Goal: Task Accomplishment & Management: Use online tool/utility

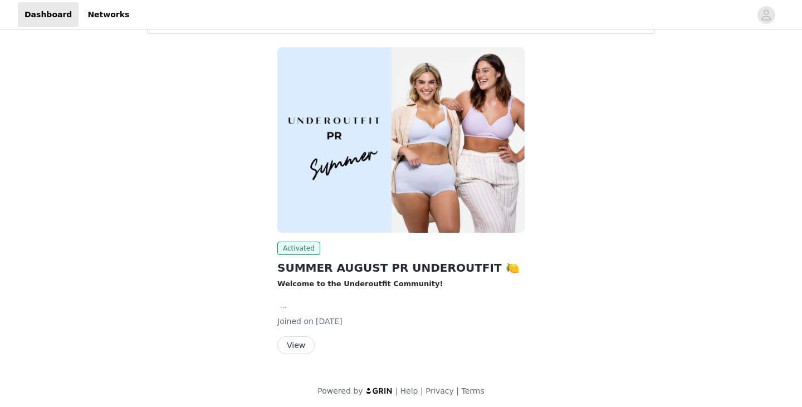
scroll to position [54, 0]
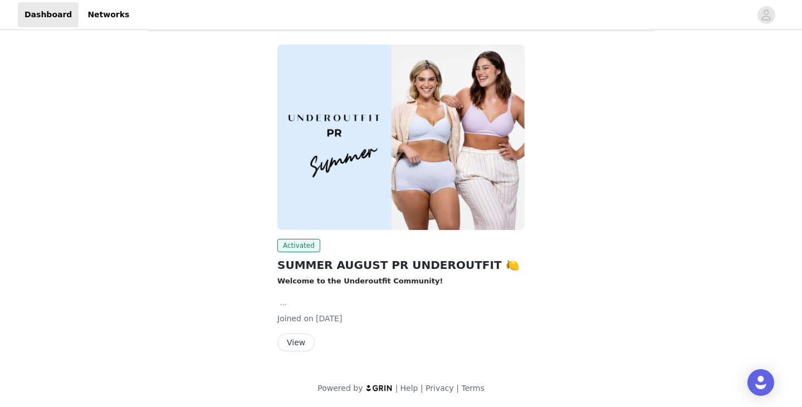
click at [302, 339] on button "View" at bounding box center [296, 343] width 37 height 18
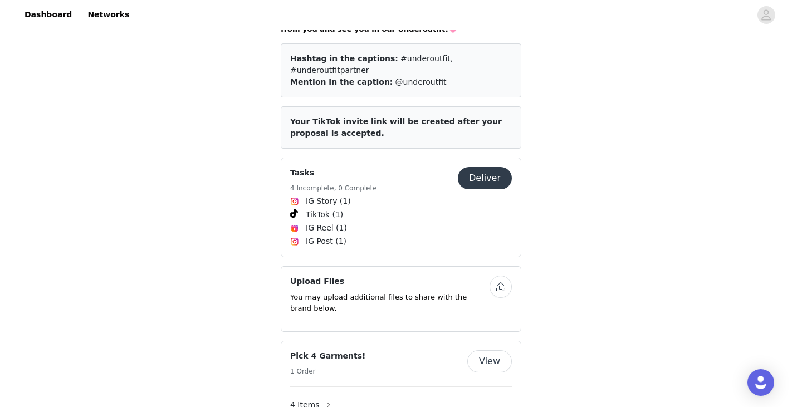
scroll to position [552, 0]
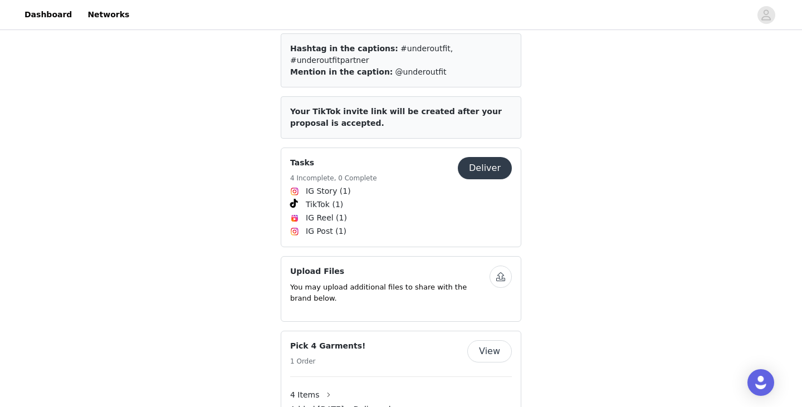
click at [502, 266] on button "button" at bounding box center [501, 277] width 22 height 22
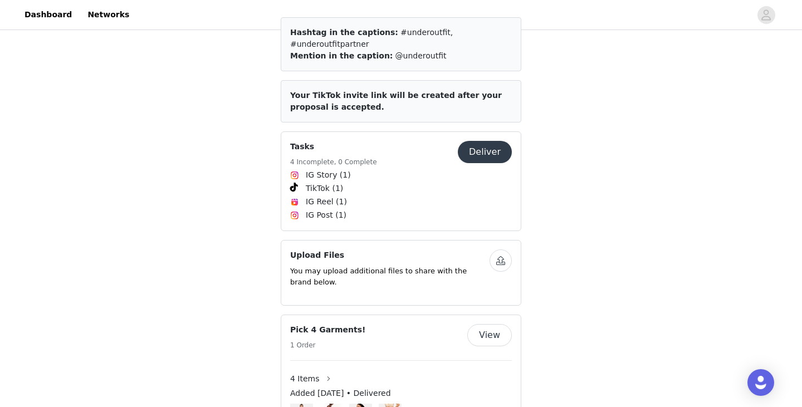
scroll to position [564, 0]
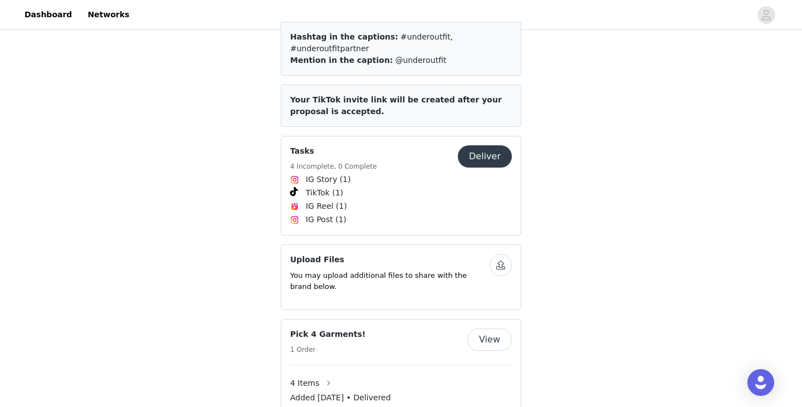
click at [494, 254] on button "button" at bounding box center [501, 265] width 22 height 22
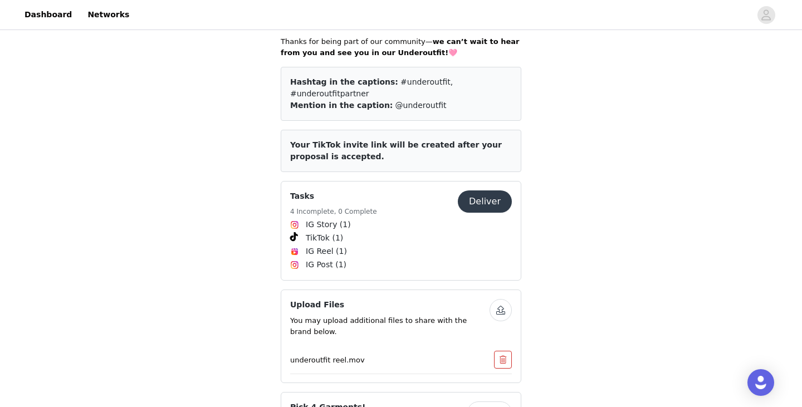
scroll to position [519, 0]
click at [502, 345] on div "underoutfit reel.mov" at bounding box center [401, 359] width 222 height 28
click at [502, 351] on button "button" at bounding box center [503, 360] width 18 height 18
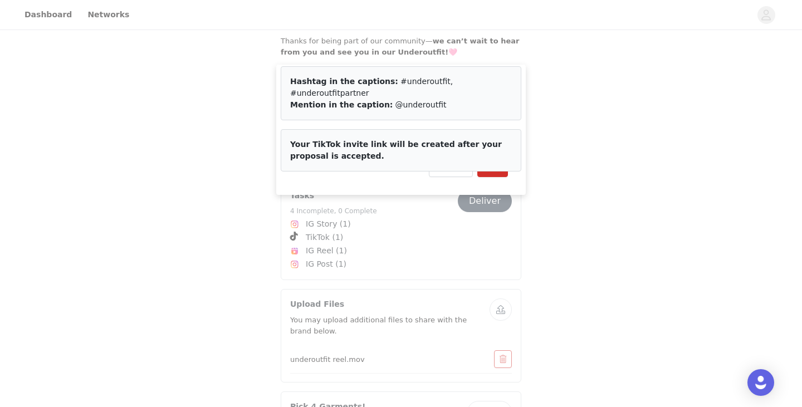
drag, startPoint x: 490, startPoint y: 168, endPoint x: 494, endPoint y: 187, distance: 19.3
click at [494, 187] on div "Cancel Yes" at bounding box center [401, 168] width 250 height 53
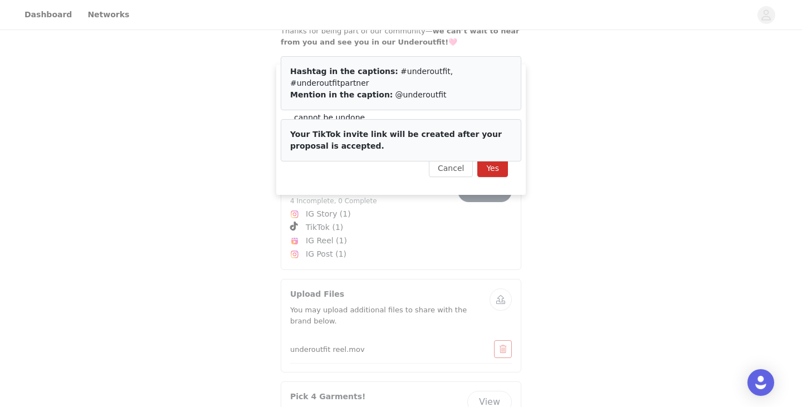
click at [497, 158] on div "Cancel Yes" at bounding box center [401, 168] width 250 height 53
click at [499, 168] on button "Yes" at bounding box center [493, 168] width 31 height 18
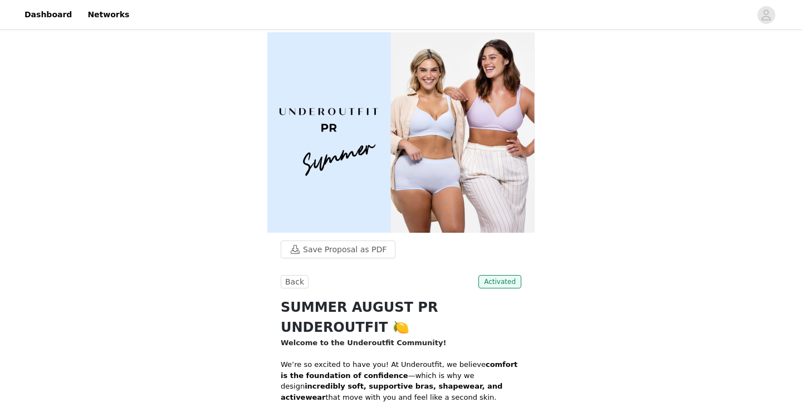
scroll to position [528, 0]
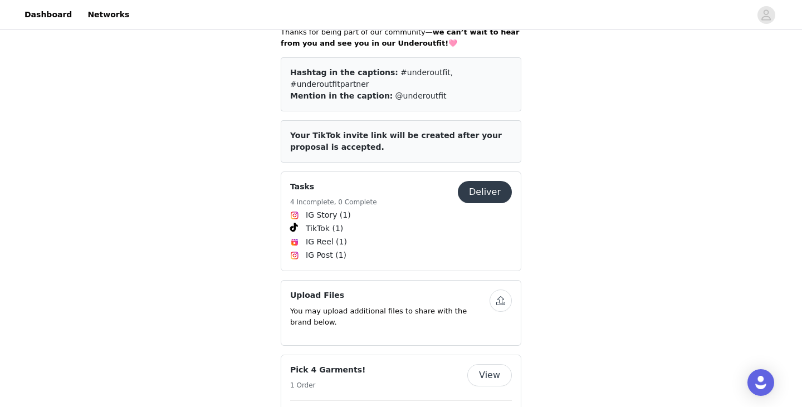
click at [502, 181] on button "Deliver" at bounding box center [485, 192] width 54 height 22
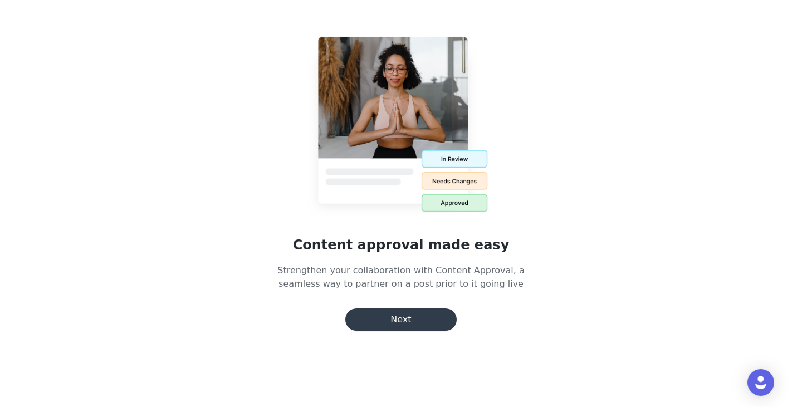
scroll to position [35, 0]
click at [425, 328] on button "Next" at bounding box center [400, 320] width 111 height 22
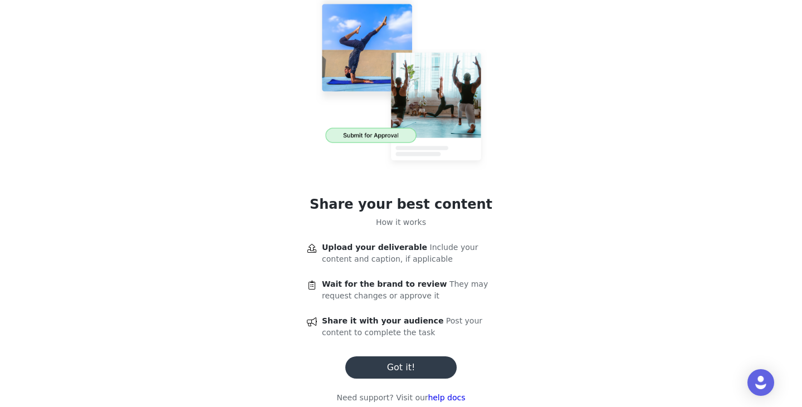
scroll to position [50, 0]
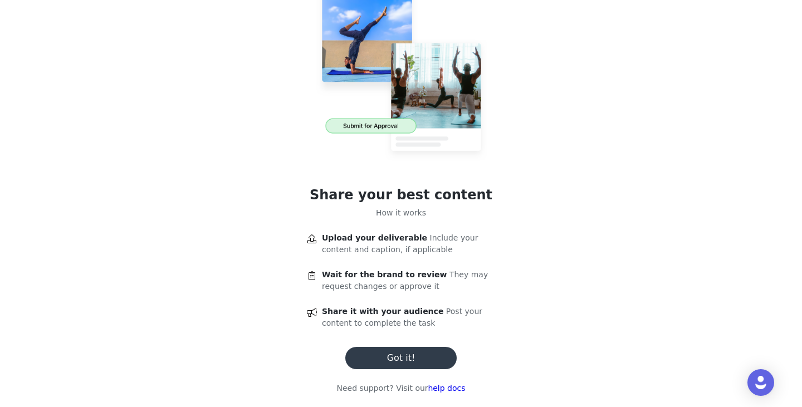
click at [422, 364] on button "Got it!" at bounding box center [400, 358] width 111 height 22
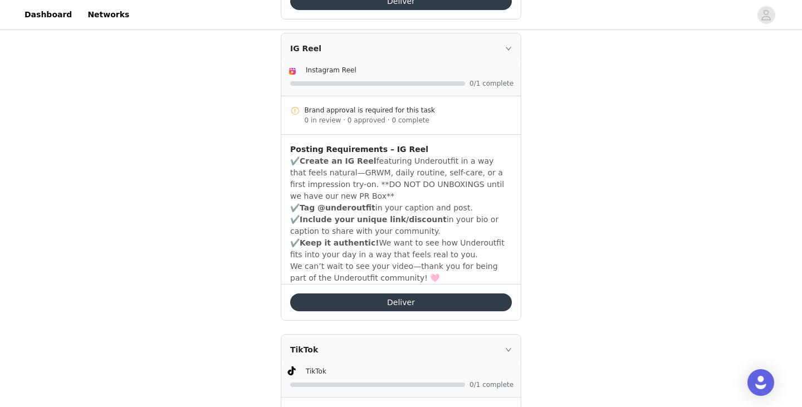
scroll to position [565, 0]
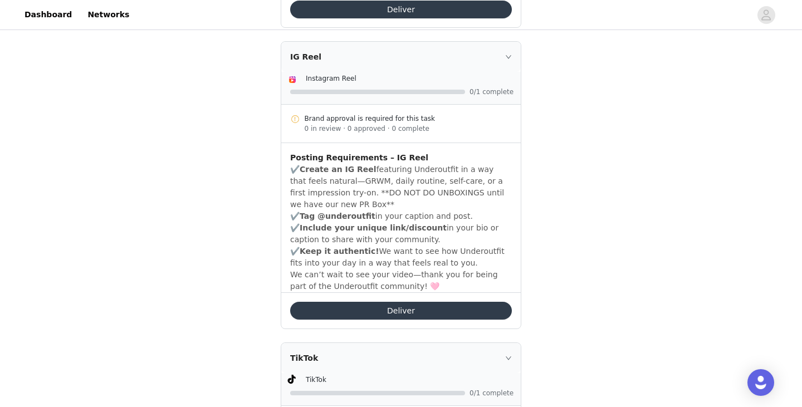
click at [405, 302] on button "Deliver" at bounding box center [401, 311] width 222 height 18
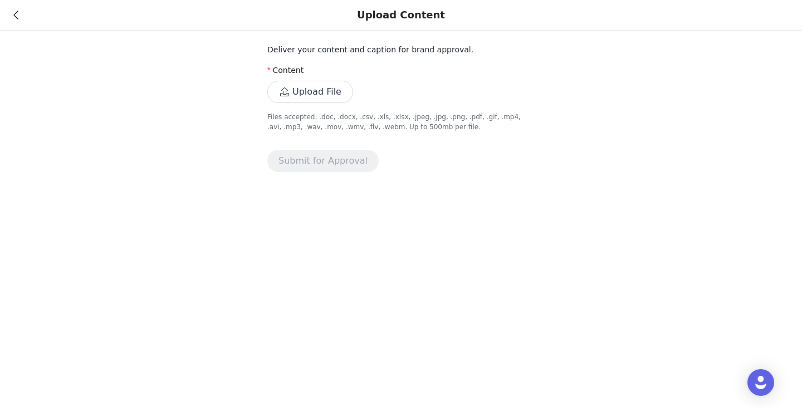
click at [305, 99] on button "Upload File" at bounding box center [310, 92] width 86 height 22
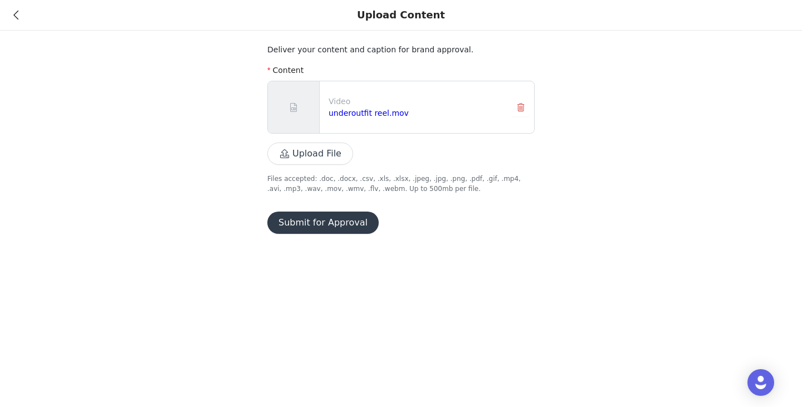
click at [314, 228] on button "Submit for Approval" at bounding box center [322, 223] width 111 height 22
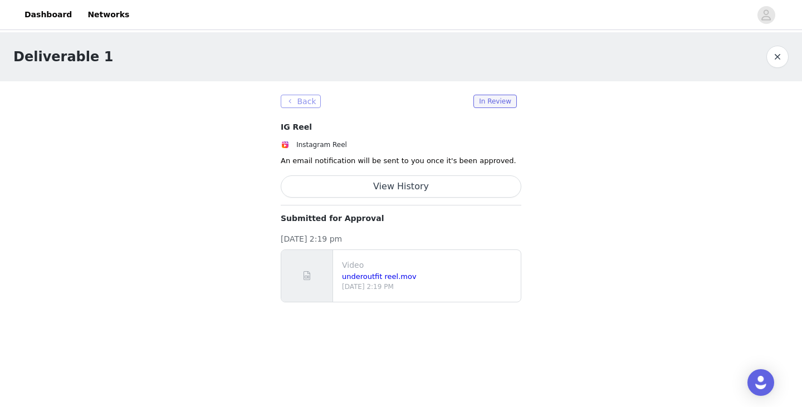
click at [303, 101] on button "Back" at bounding box center [301, 101] width 40 height 13
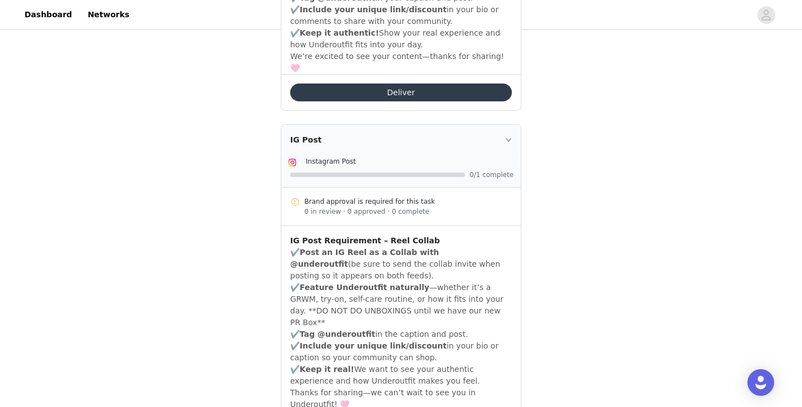
scroll to position [1055, 0]
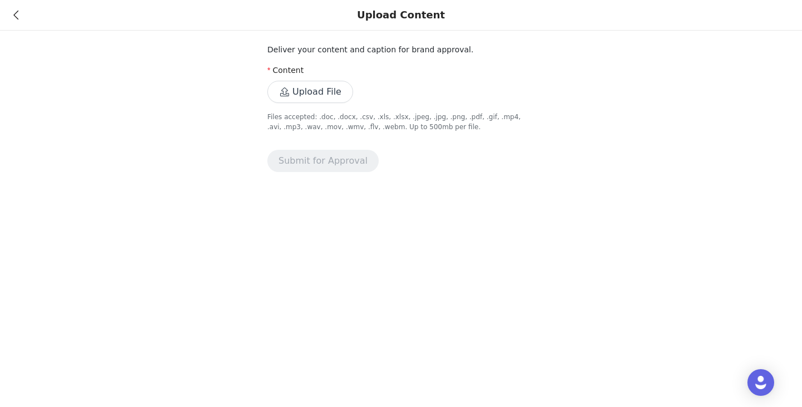
click at [306, 88] on button "Upload File" at bounding box center [310, 92] width 86 height 22
click at [317, 89] on button "Upload File" at bounding box center [310, 92] width 86 height 22
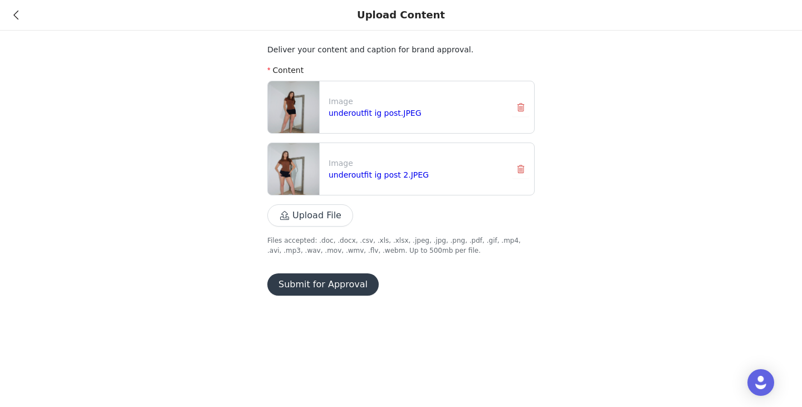
click at [290, 166] on img at bounding box center [293, 169] width 51 height 52
click at [362, 175] on link "underoutfit ig post 2.JPEG" at bounding box center [379, 175] width 100 height 9
click at [384, 116] on link "underoutfit ig post.JPEG" at bounding box center [375, 113] width 93 height 9
click at [317, 278] on button "Submit for Approval" at bounding box center [322, 285] width 111 height 22
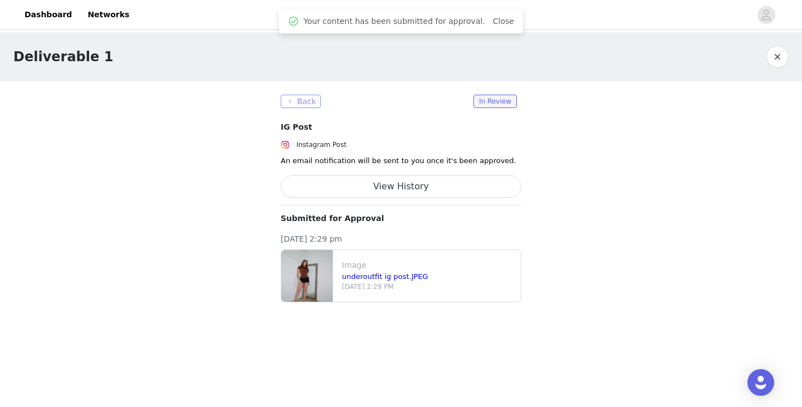
click at [296, 101] on button "Back" at bounding box center [301, 101] width 40 height 13
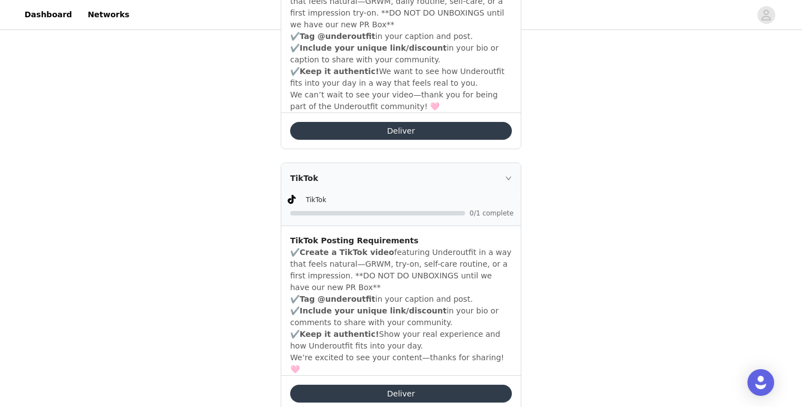
scroll to position [747, 0]
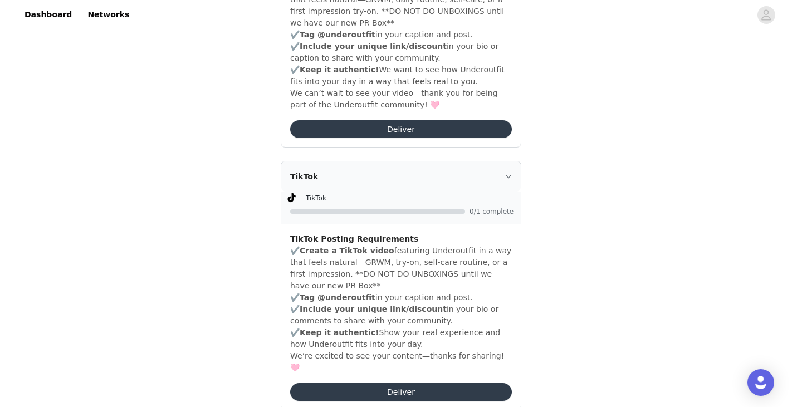
click at [349, 383] on button "Deliver" at bounding box center [401, 392] width 222 height 18
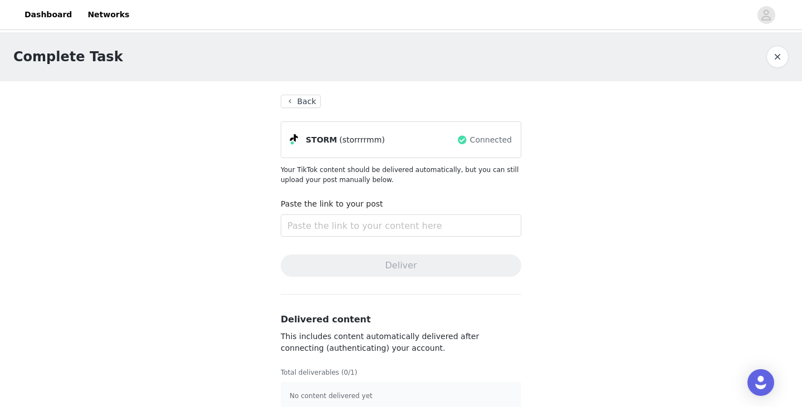
click at [305, 97] on button "Back" at bounding box center [301, 101] width 40 height 13
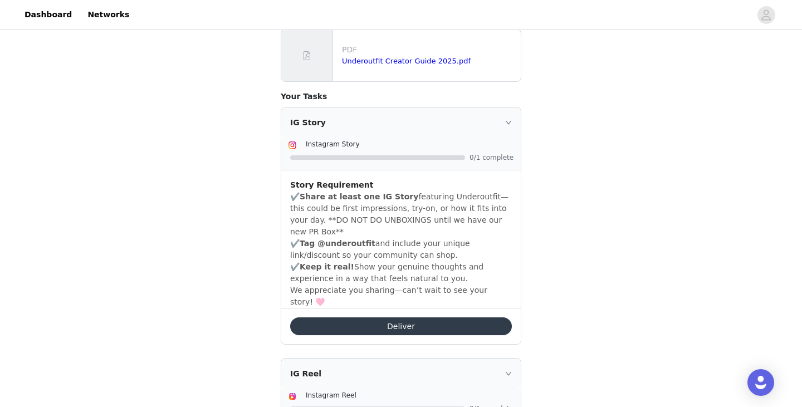
scroll to position [251, 0]
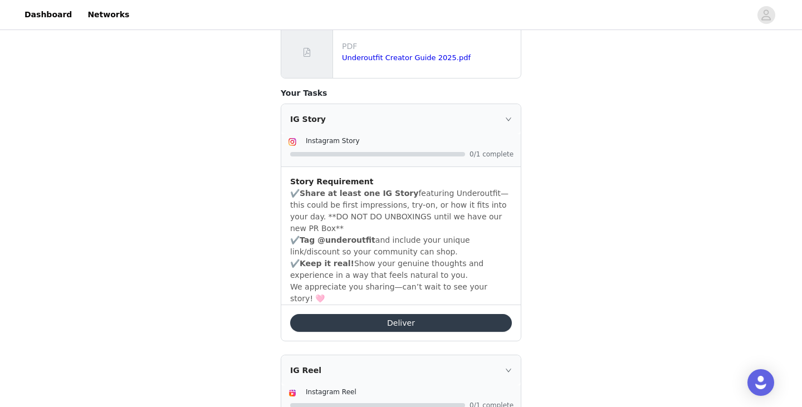
click at [345, 314] on button "Deliver" at bounding box center [401, 323] width 222 height 18
